Goal: Information Seeking & Learning: Learn about a topic

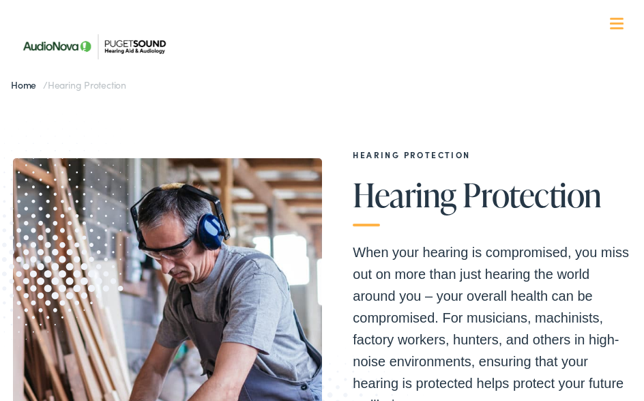
click at [419, 343] on p "When your hearing is compromised, you miss out on more than just hearing the wo…" at bounding box center [492, 329] width 278 height 175
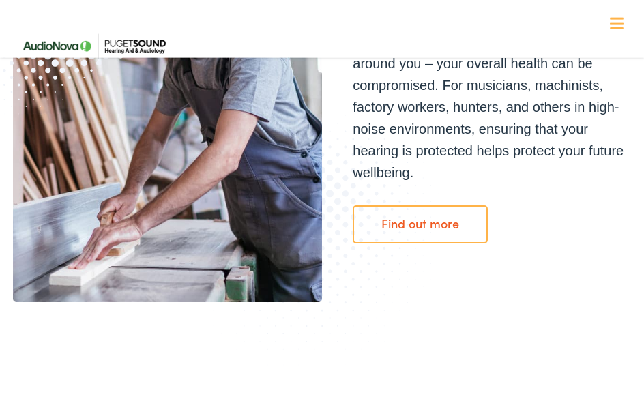
scroll to position [233, 0]
click at [444, 216] on link "Find out more" at bounding box center [420, 224] width 135 height 38
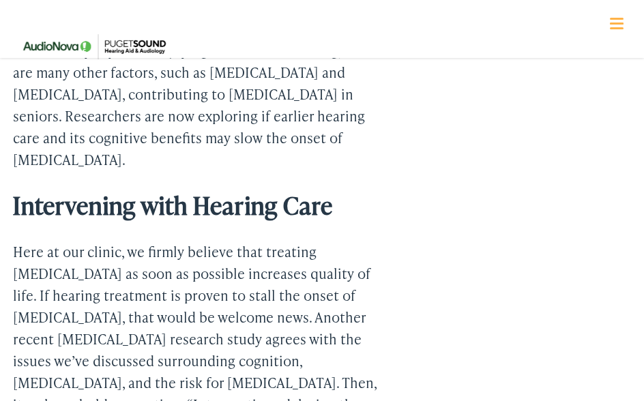
scroll to position [4225, 0]
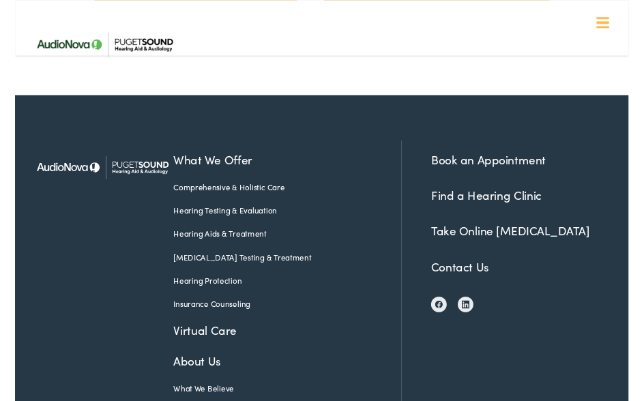
scroll to position [2858, 0]
click at [518, 197] on link "Find a Hearing Clinic" at bounding box center [495, 205] width 116 height 17
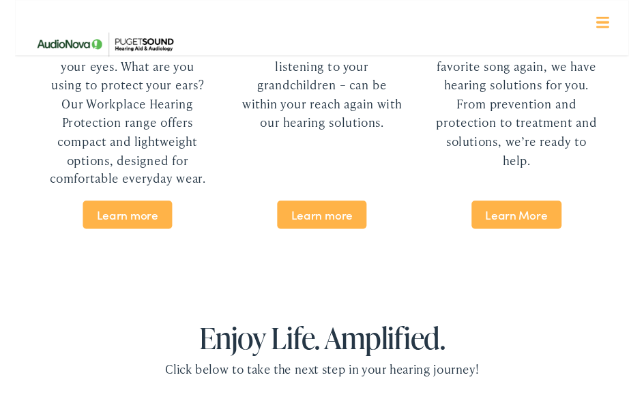
scroll to position [2429, 0]
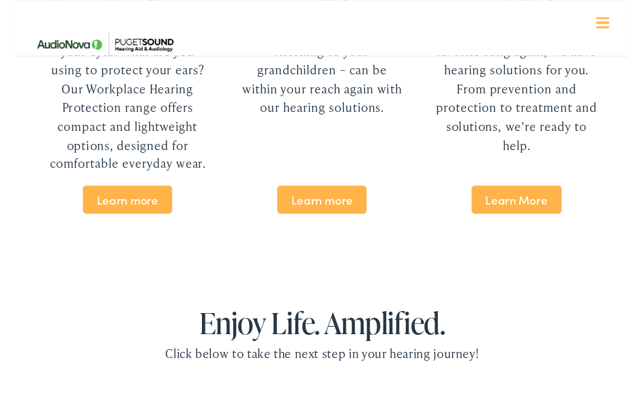
click at [126, 210] on span "Learn more" at bounding box center [118, 208] width 94 height 29
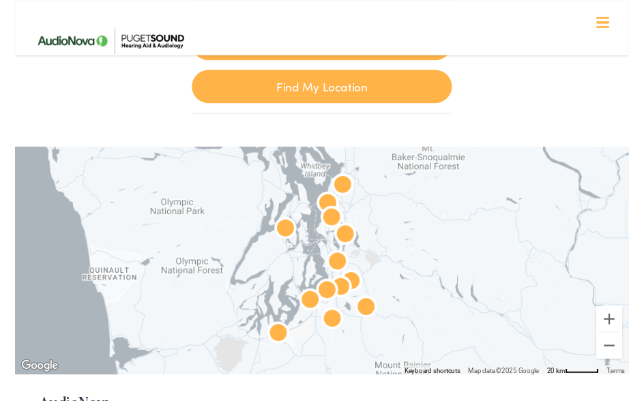
click at [489, 222] on div at bounding box center [322, 273] width 644 height 239
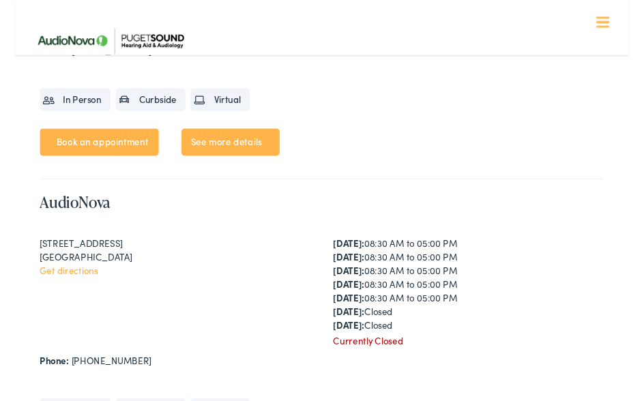
scroll to position [3521, 0]
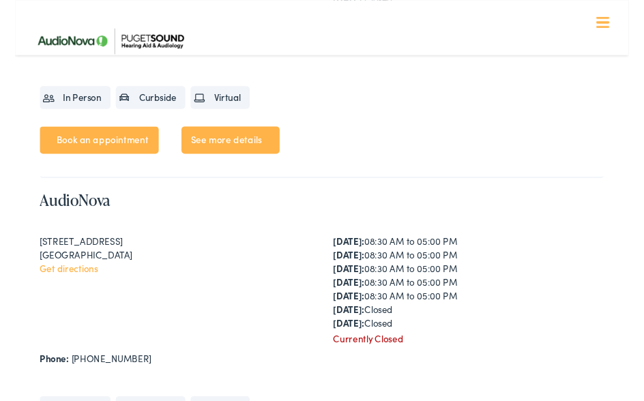
click at [74, 283] on link "Get directions" at bounding box center [56, 282] width 61 height 14
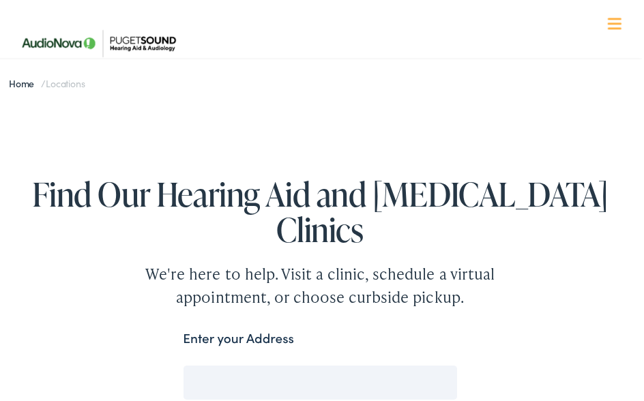
scroll to position [0, 0]
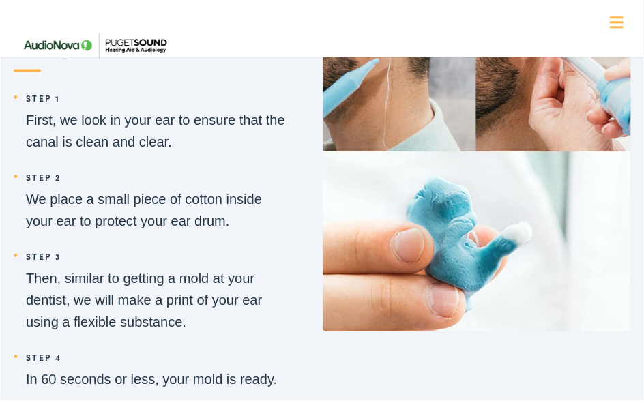
scroll to position [1375, 0]
